Goal: Find specific page/section: Find specific page/section

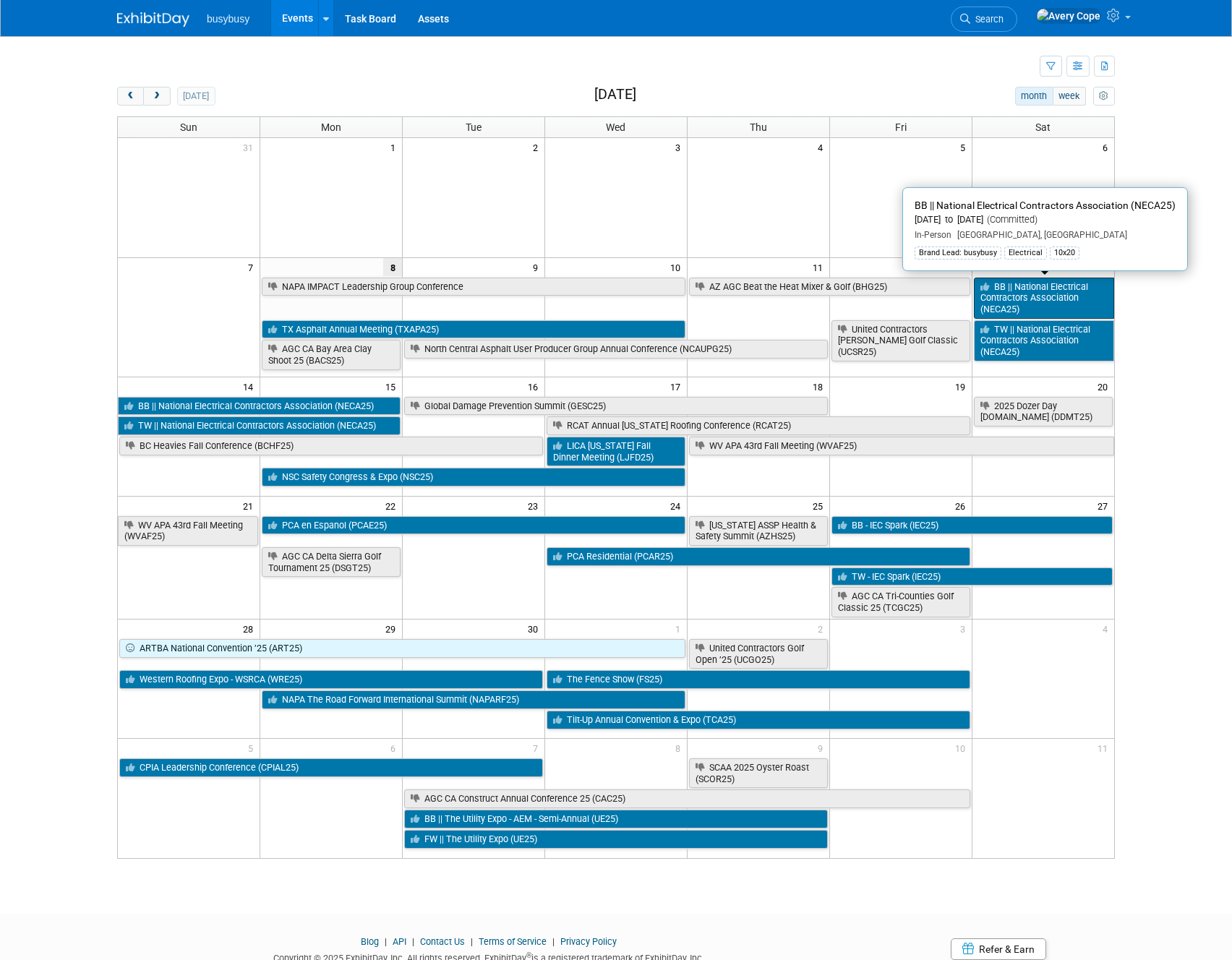
click at [1029, 298] on link "BB || National Electrical Contractors Association (NECA25)" at bounding box center [1044, 298] width 140 height 41
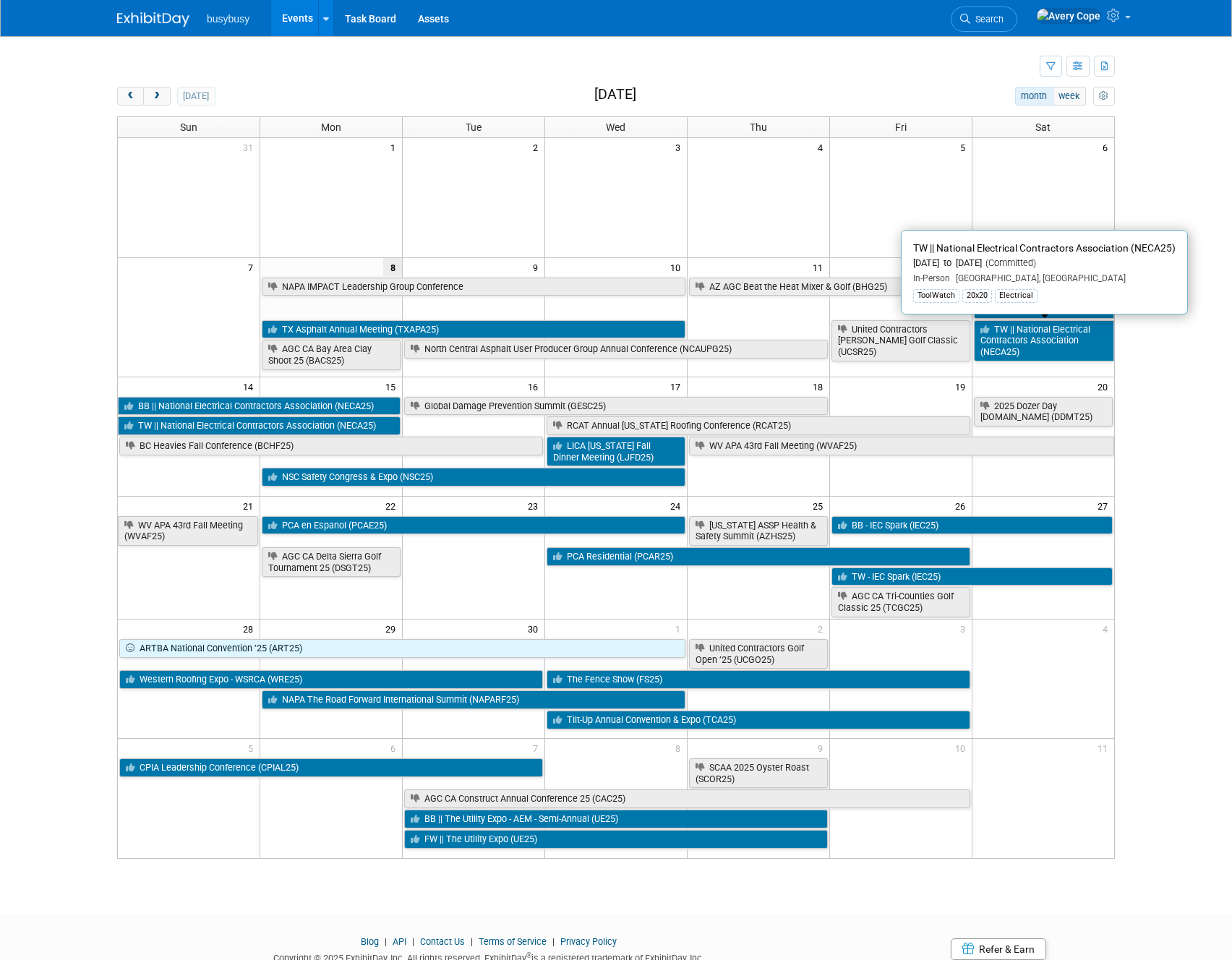
click at [1010, 337] on link "TW || National Electrical Contractors Association (NECA25)" at bounding box center [1044, 341] width 140 height 41
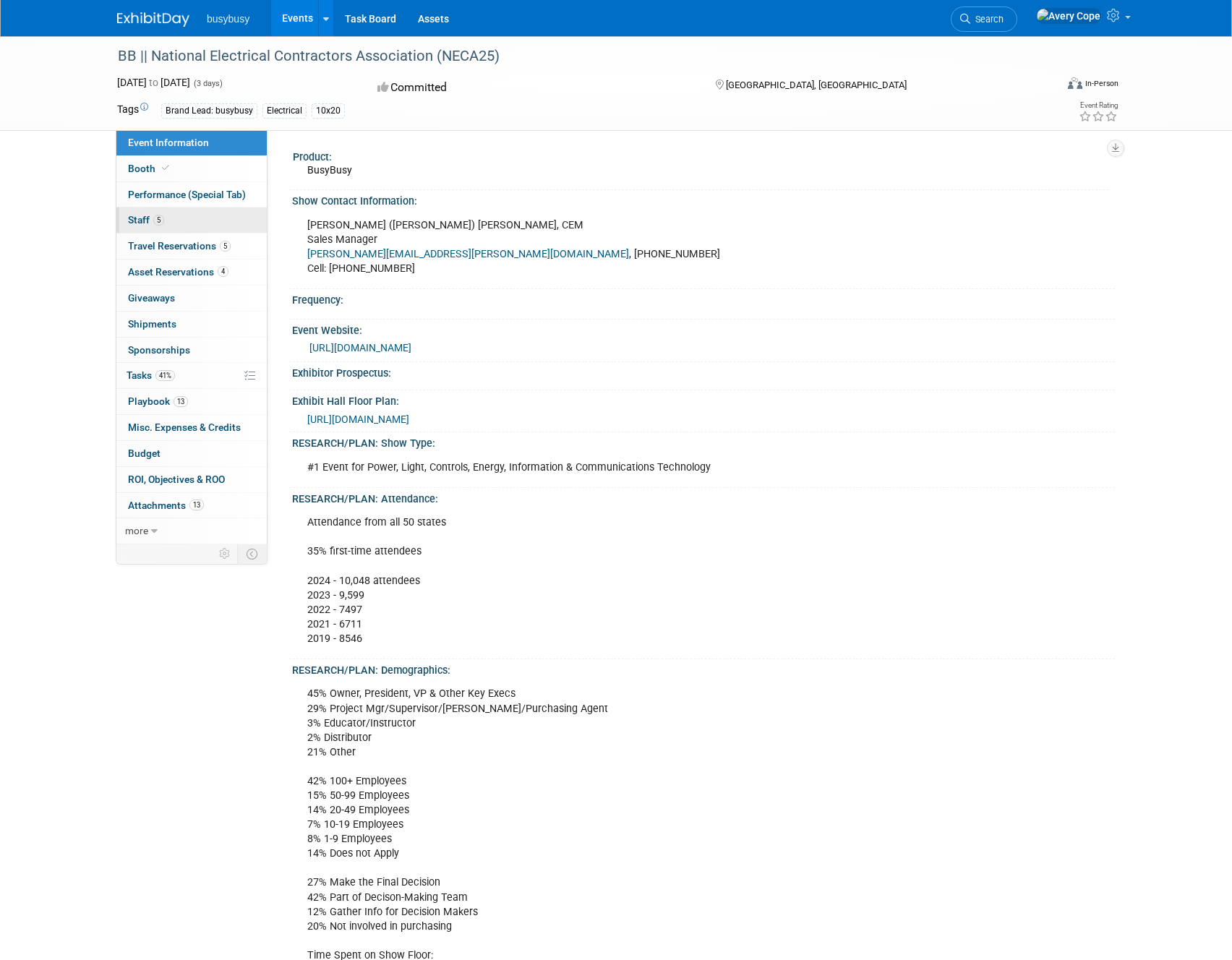
click at [139, 215] on span "Staff 5" at bounding box center [146, 219] width 36 height 12
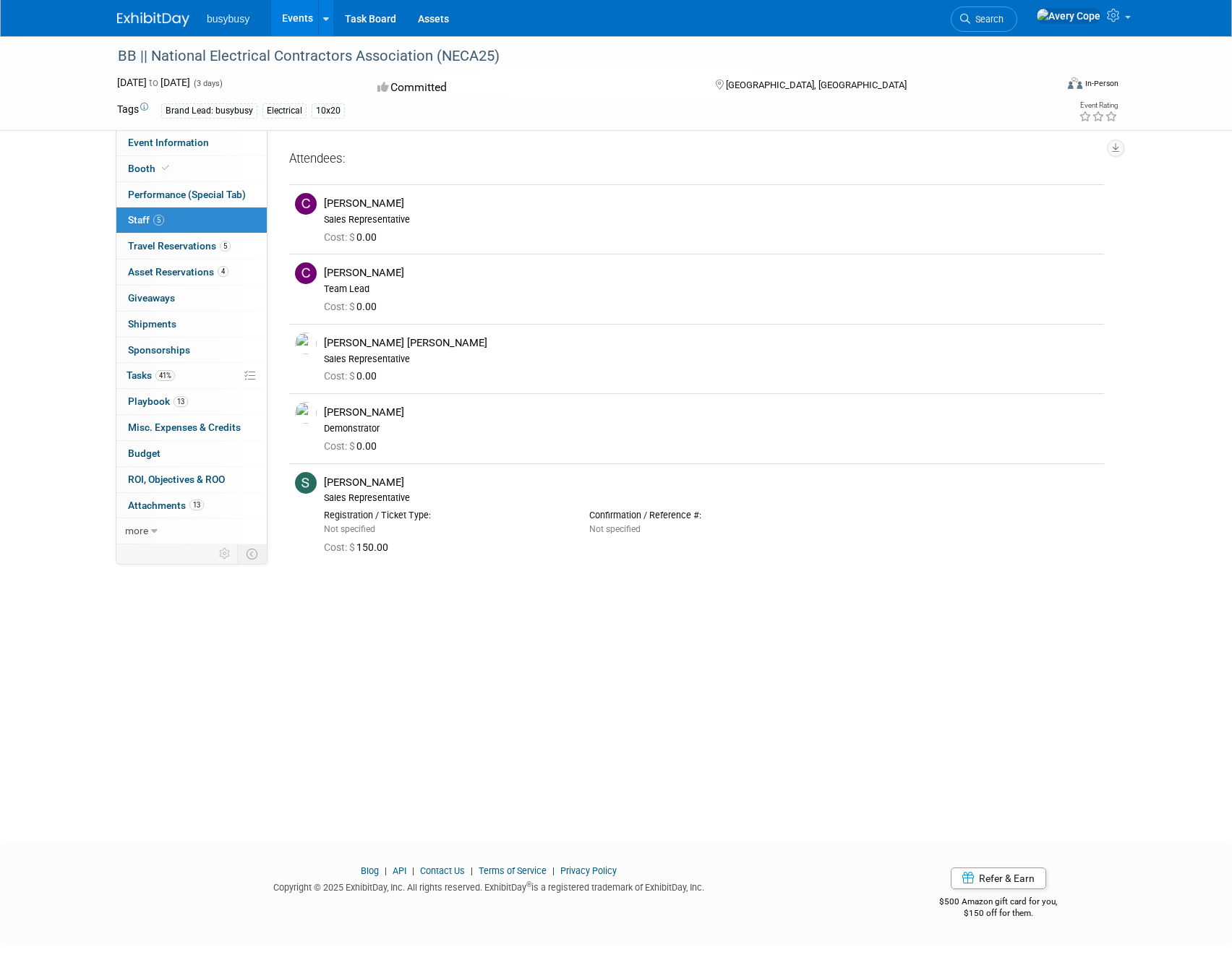
click at [609, 93] on div "Committed" at bounding box center [533, 88] width 320 height 25
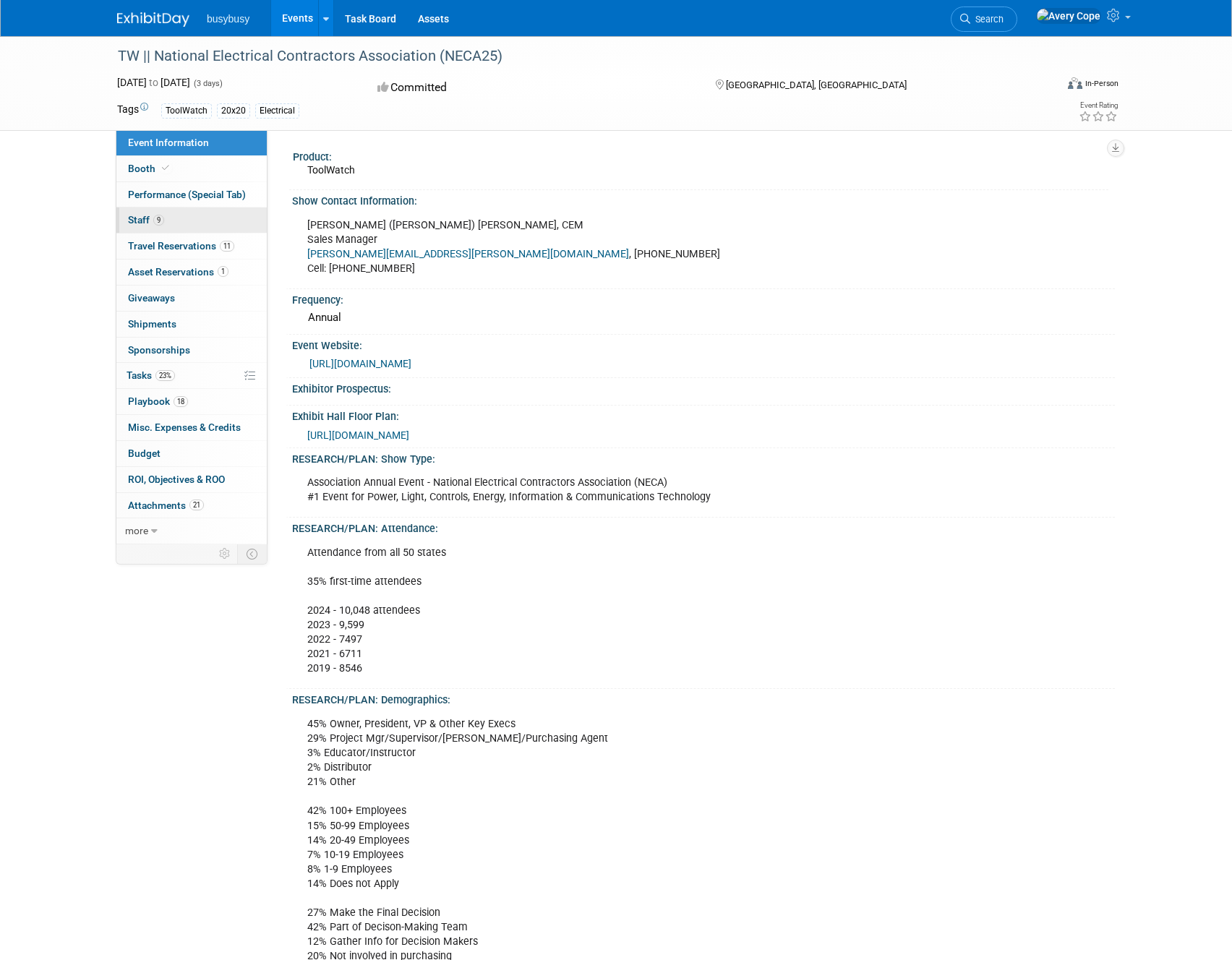
click at [205, 210] on link "9 Staff 9" at bounding box center [192, 220] width 150 height 25
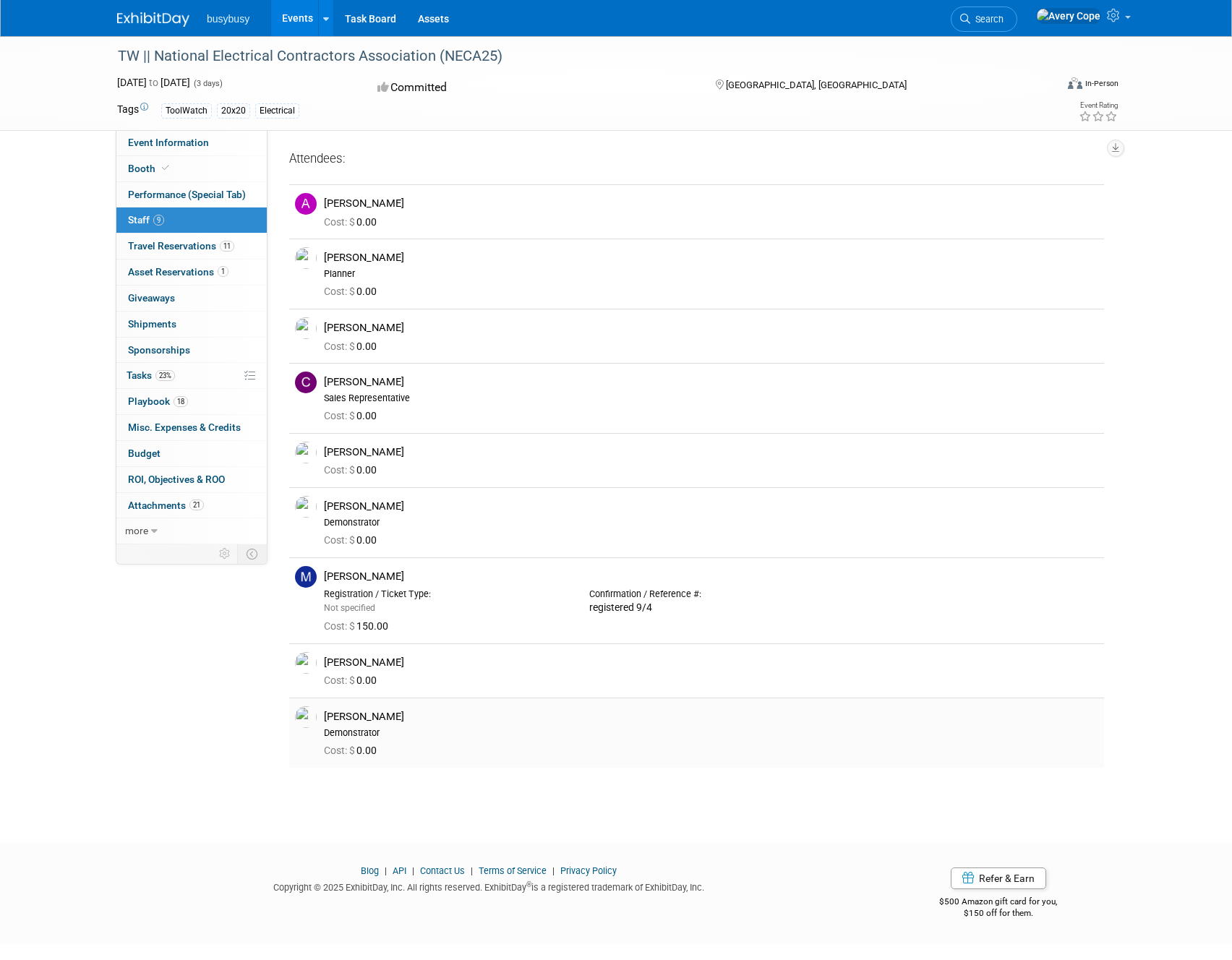
drag, startPoint x: 401, startPoint y: 718, endPoint x: 321, endPoint y: 720, distance: 80.0
click at [321, 720] on div "Wes Archibald Demonstrator" at bounding box center [710, 722] width 796 height 32
click at [437, 708] on div "Wes Archibald Demonstrator" at bounding box center [710, 722] width 796 height 32
drag, startPoint x: 394, startPoint y: 718, endPoint x: 405, endPoint y: 721, distance: 11.4
click at [405, 721] on div "Wes Archibald" at bounding box center [711, 716] width 774 height 13
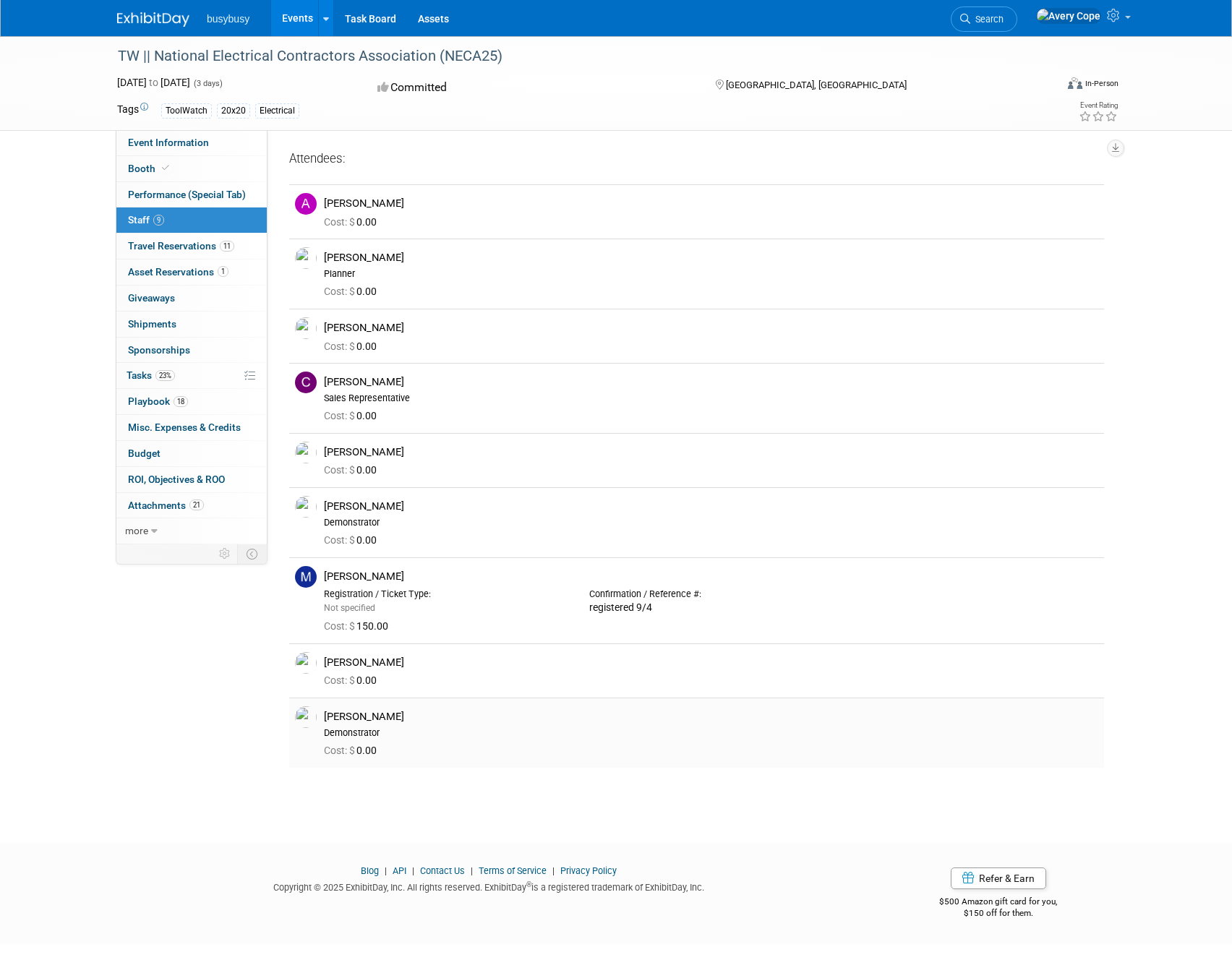
click at [406, 723] on div "Wes Archibald" at bounding box center [711, 716] width 774 height 13
drag, startPoint x: 396, startPoint y: 717, endPoint x: 322, endPoint y: 720, distance: 74.1
click at [322, 720] on div "Wes Archibald Demonstrator" at bounding box center [710, 722] width 796 height 32
click at [427, 723] on div "Wes Archibald" at bounding box center [711, 716] width 774 height 13
